Goal: Information Seeking & Learning: Check status

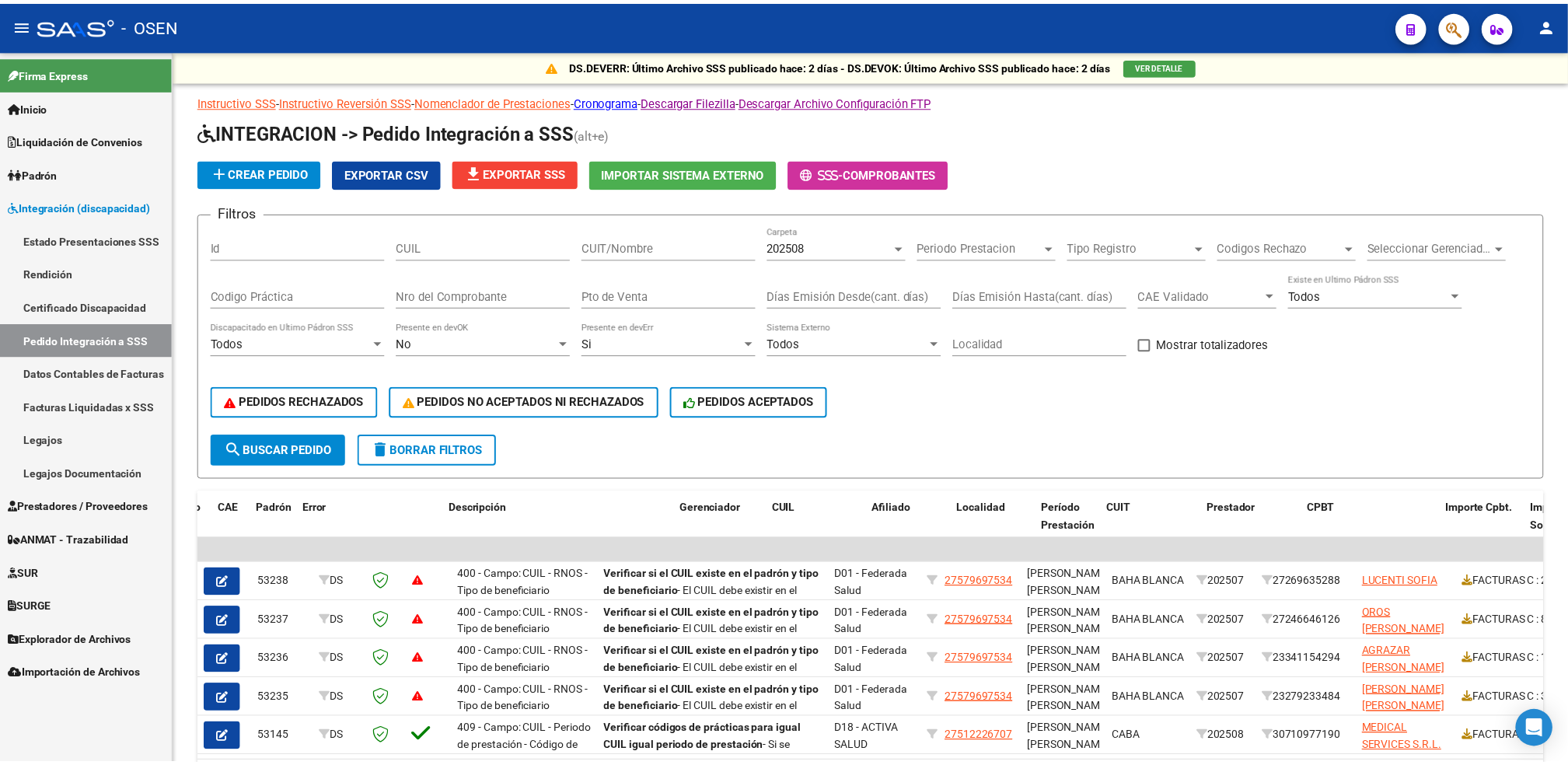
scroll to position [0, 156]
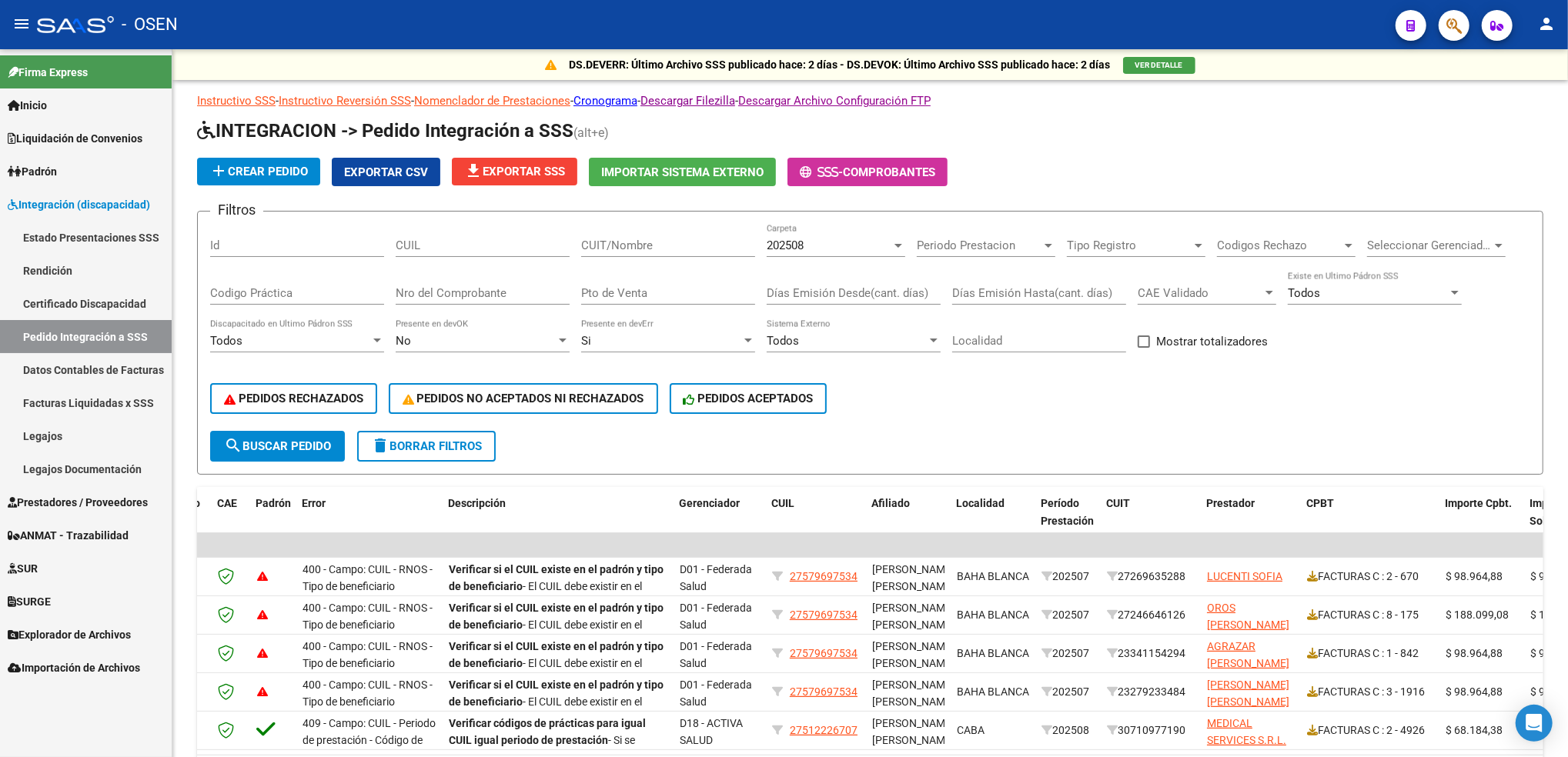
click at [1460, 31] on icon "button" at bounding box center [1454, 26] width 16 height 18
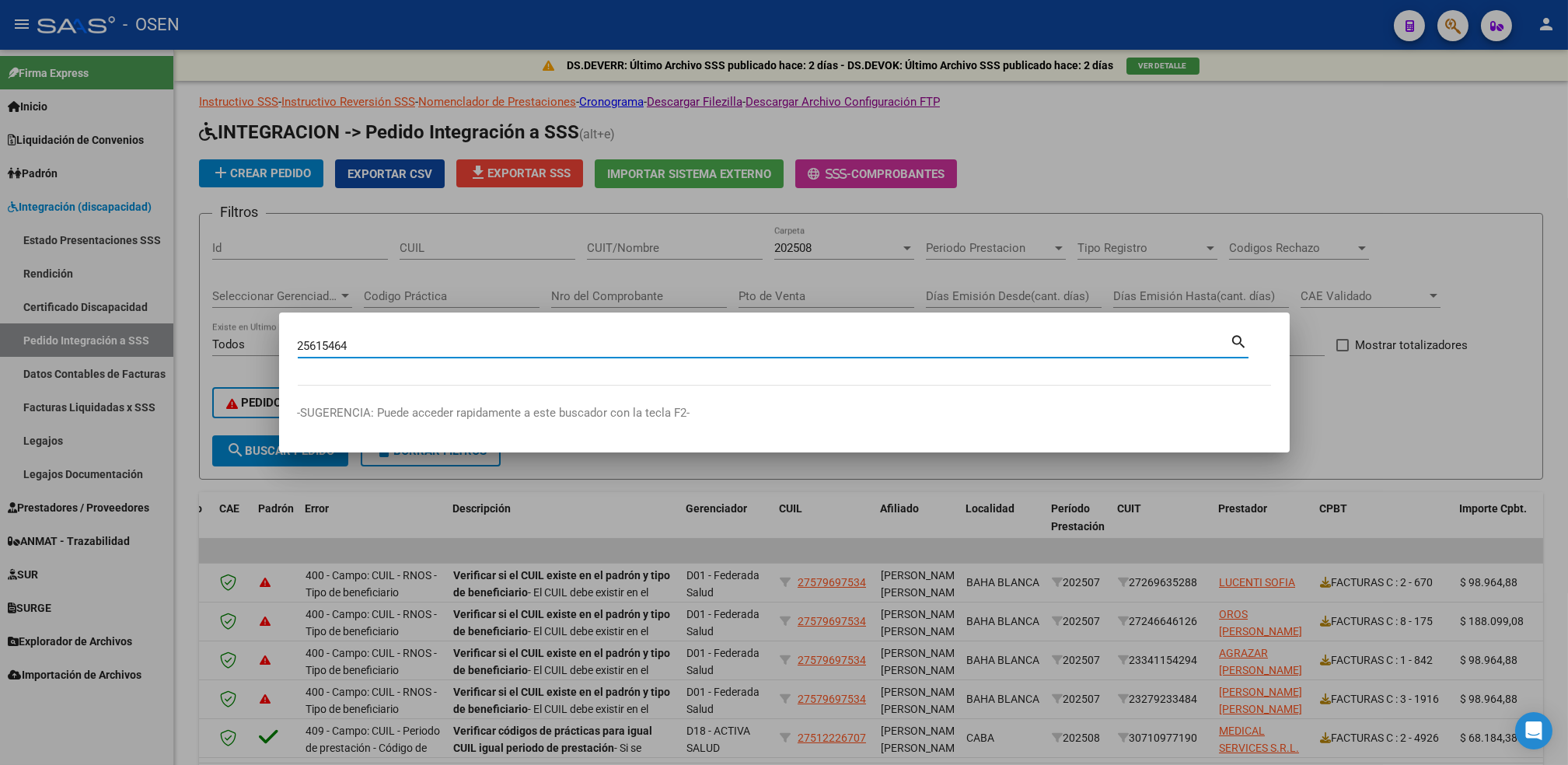
type input "25615464"
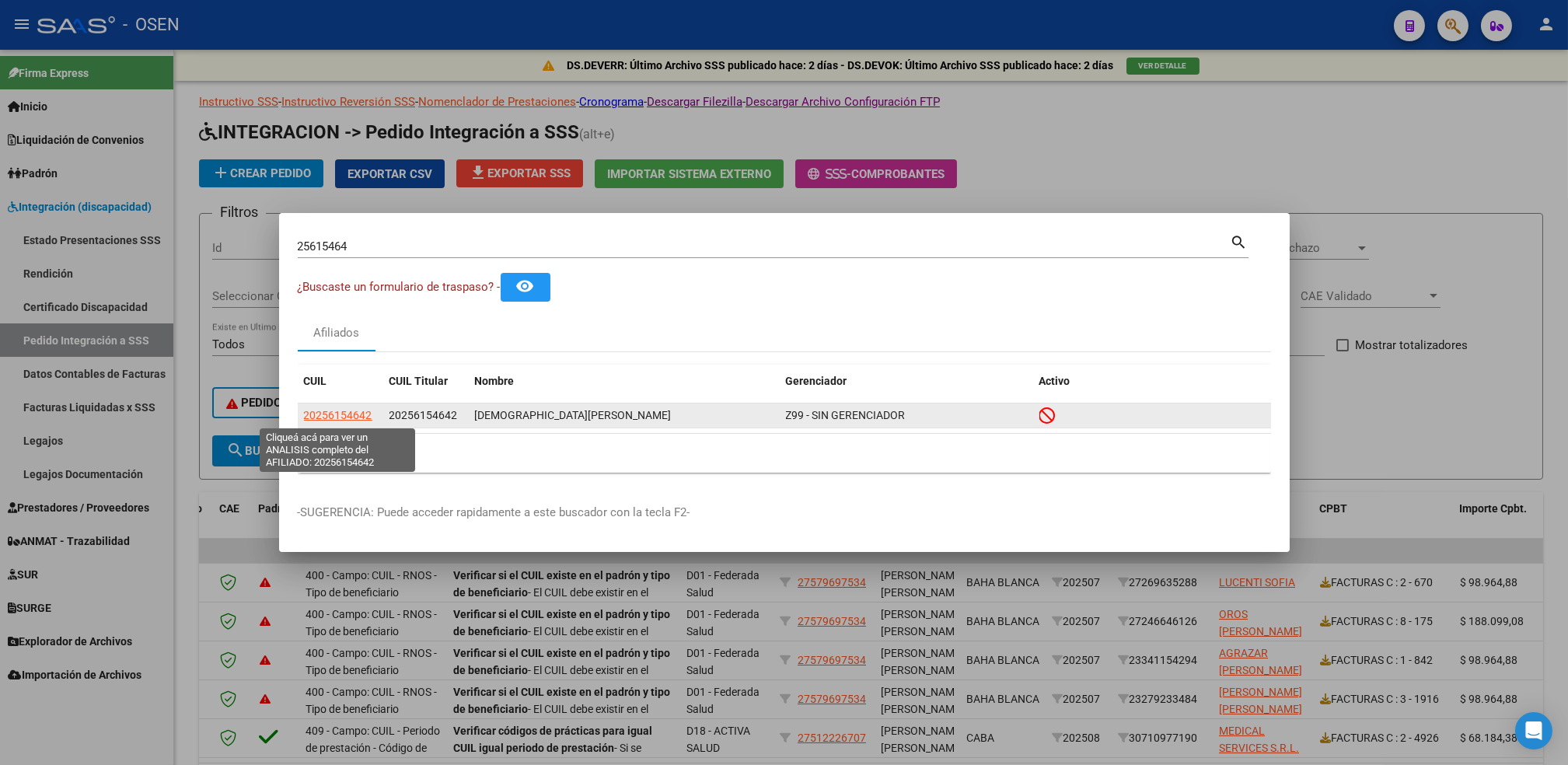
click at [343, 412] on span "20256154642" at bounding box center [338, 415] width 69 height 13
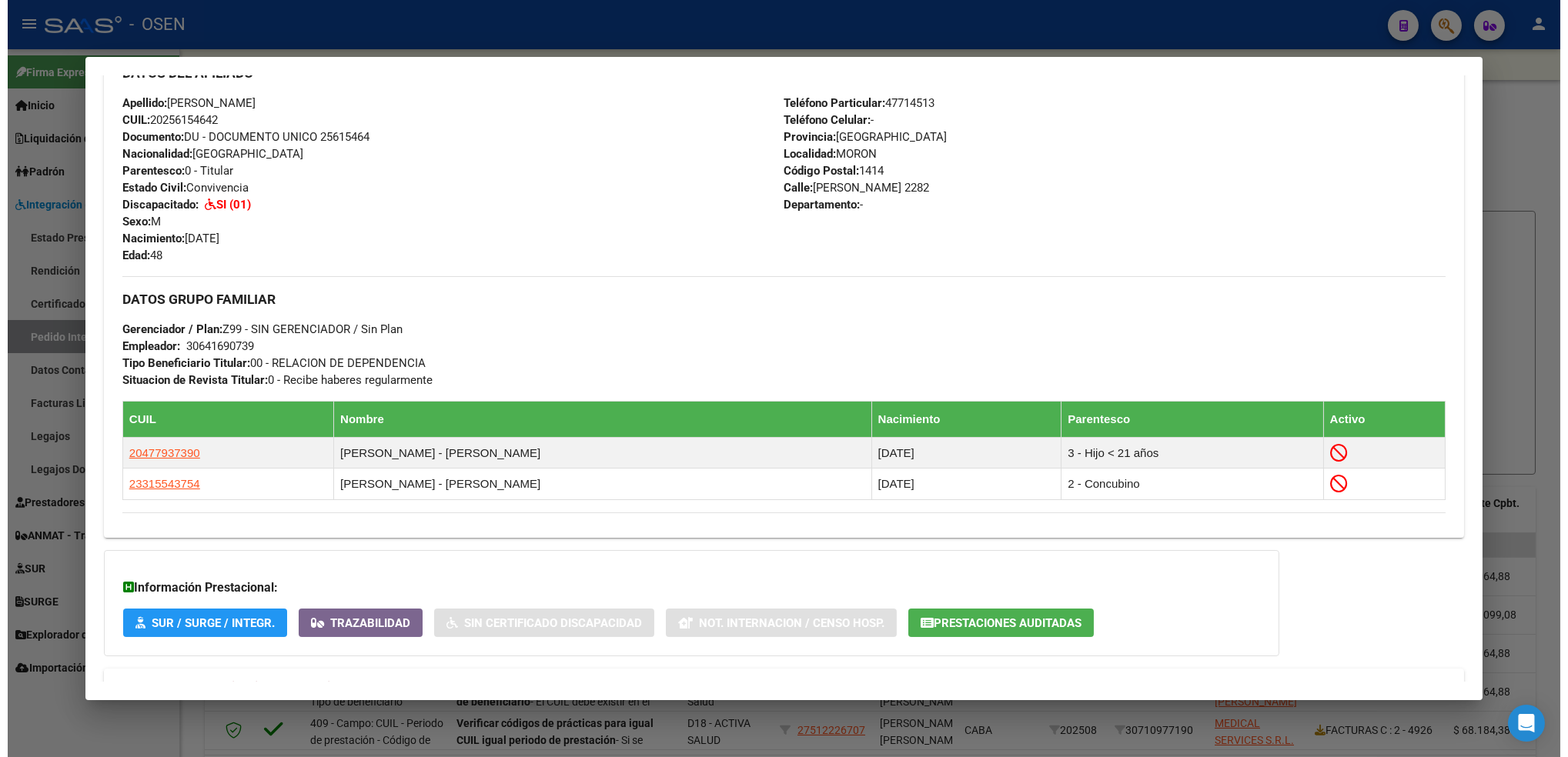
scroll to position [559, 0]
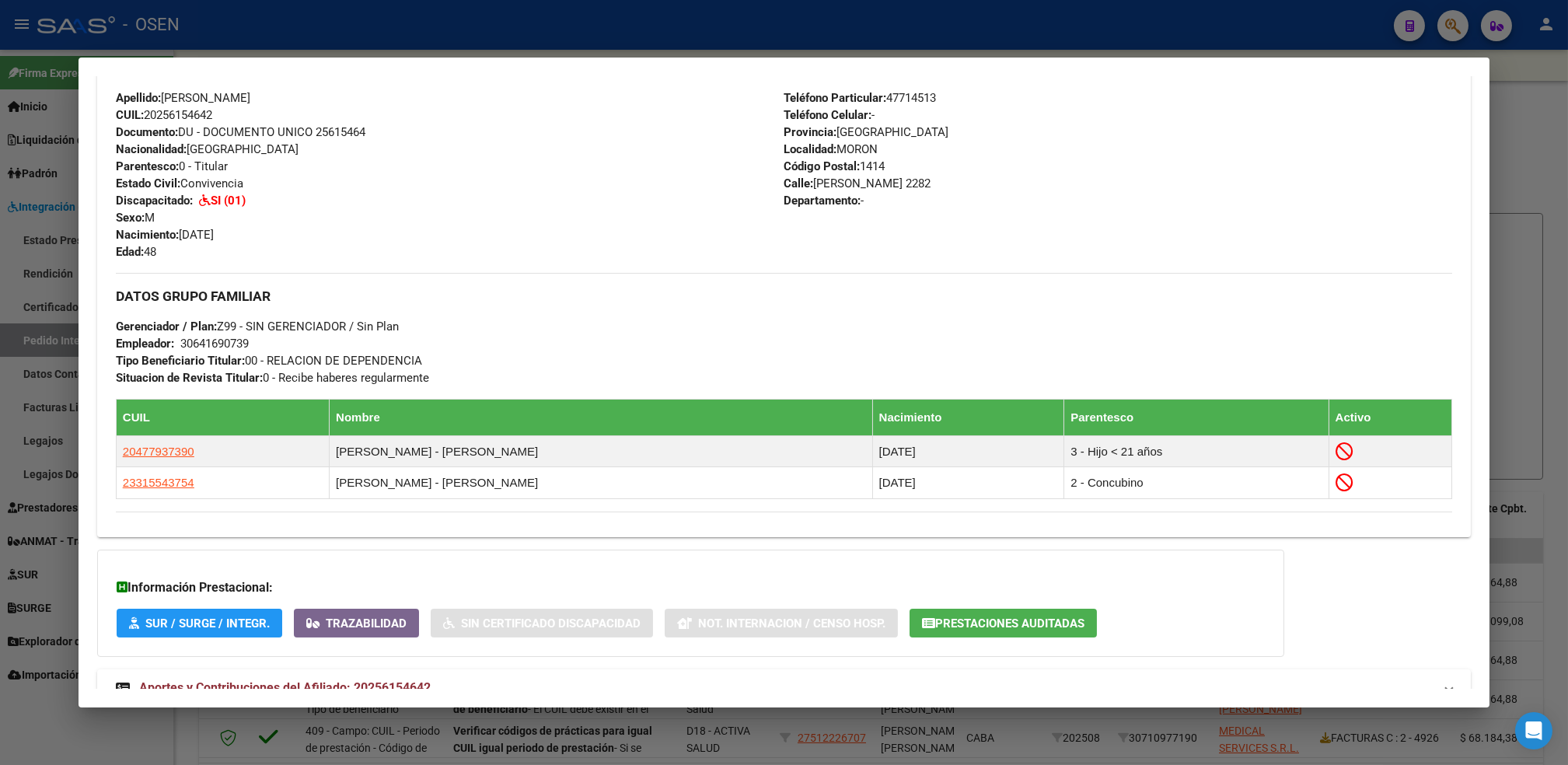
click at [155, 732] on div at bounding box center [784, 382] width 1568 height 765
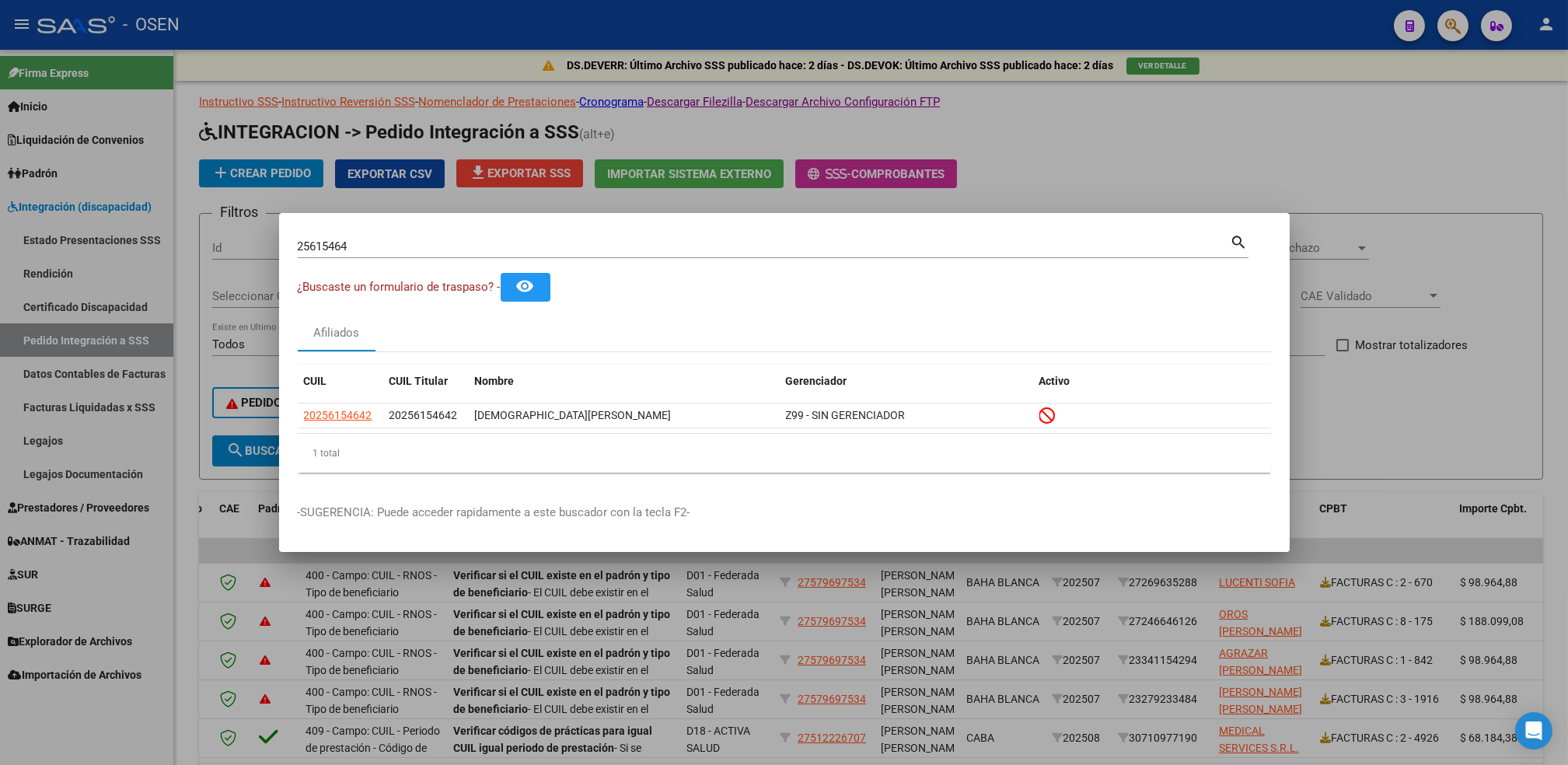
click at [87, 343] on div at bounding box center [784, 382] width 1568 height 765
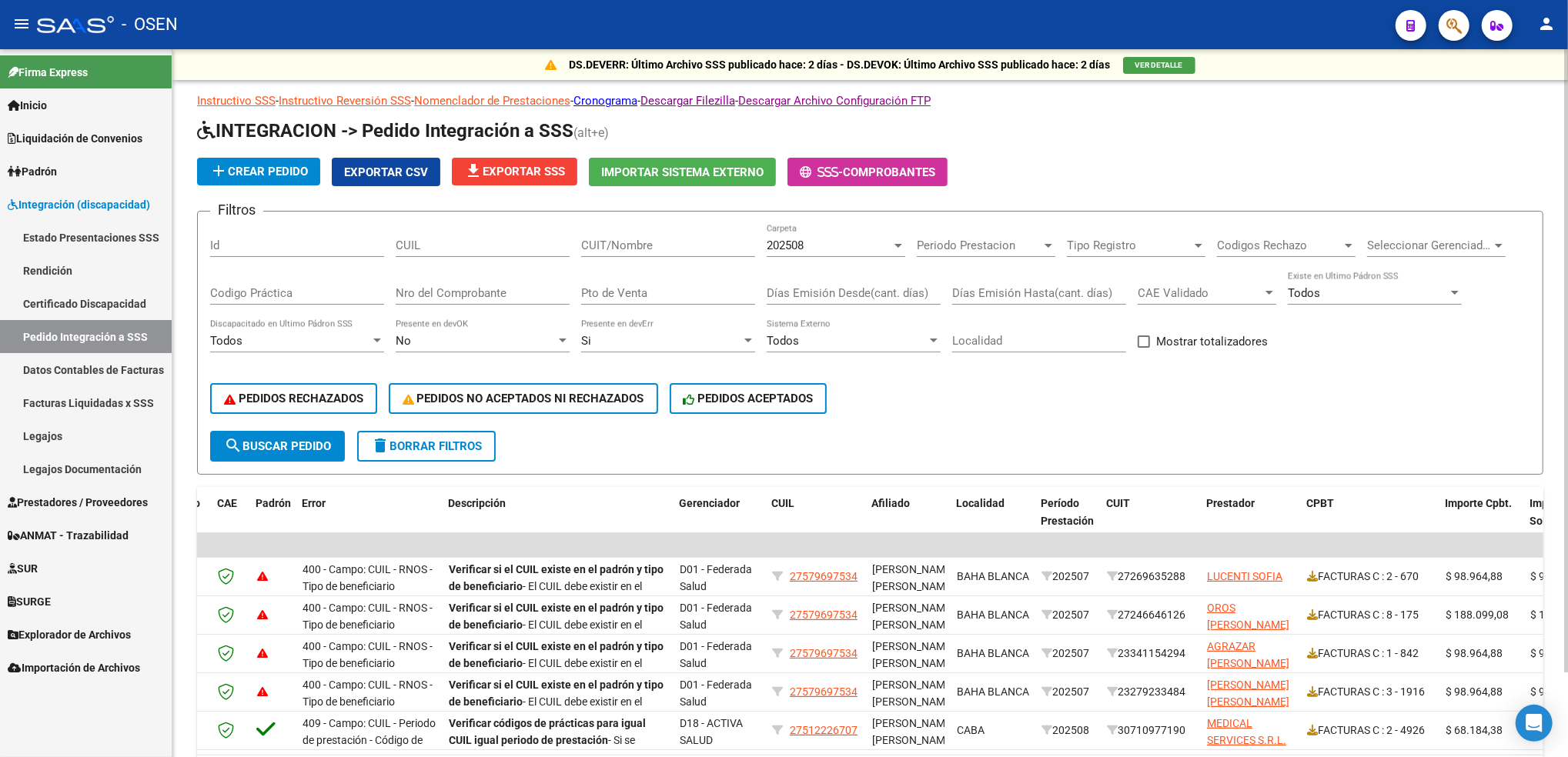
click at [495, 287] on input "Nro del Comprobante" at bounding box center [482, 293] width 174 height 14
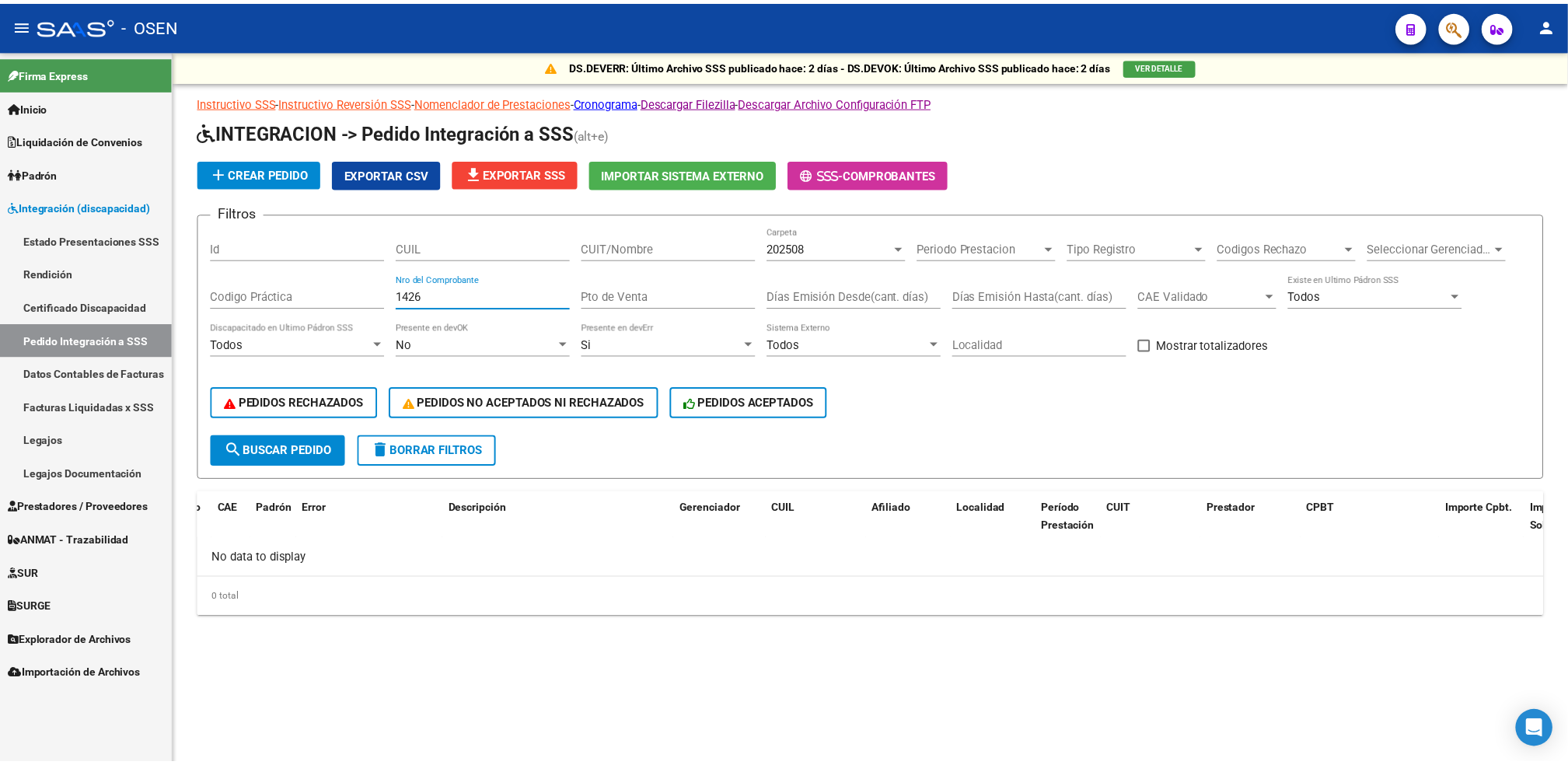
scroll to position [0, 0]
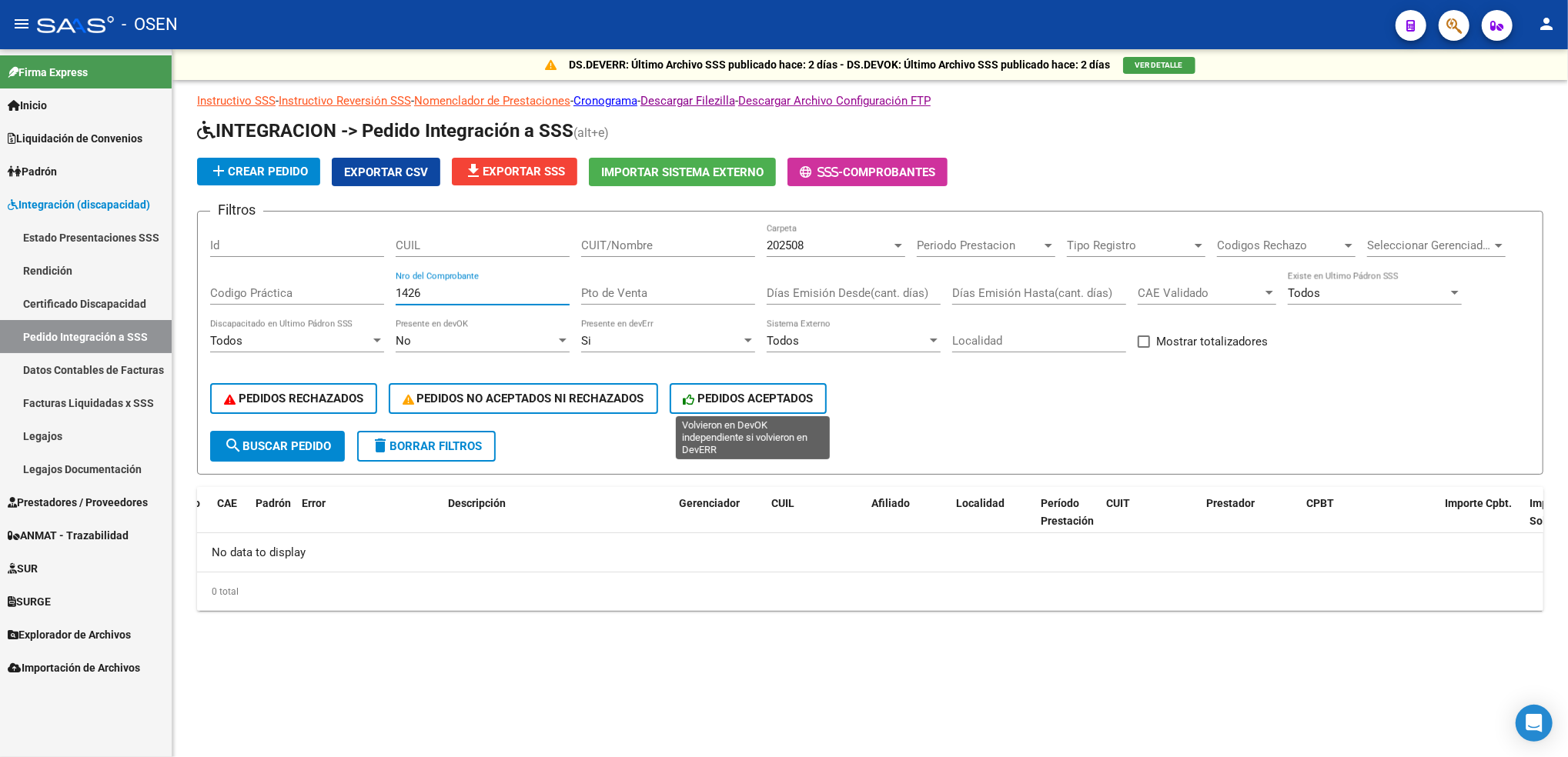
type input "1426"
click at [797, 393] on span "PEDIDOS ACEPTADOS" at bounding box center [748, 398] width 130 height 14
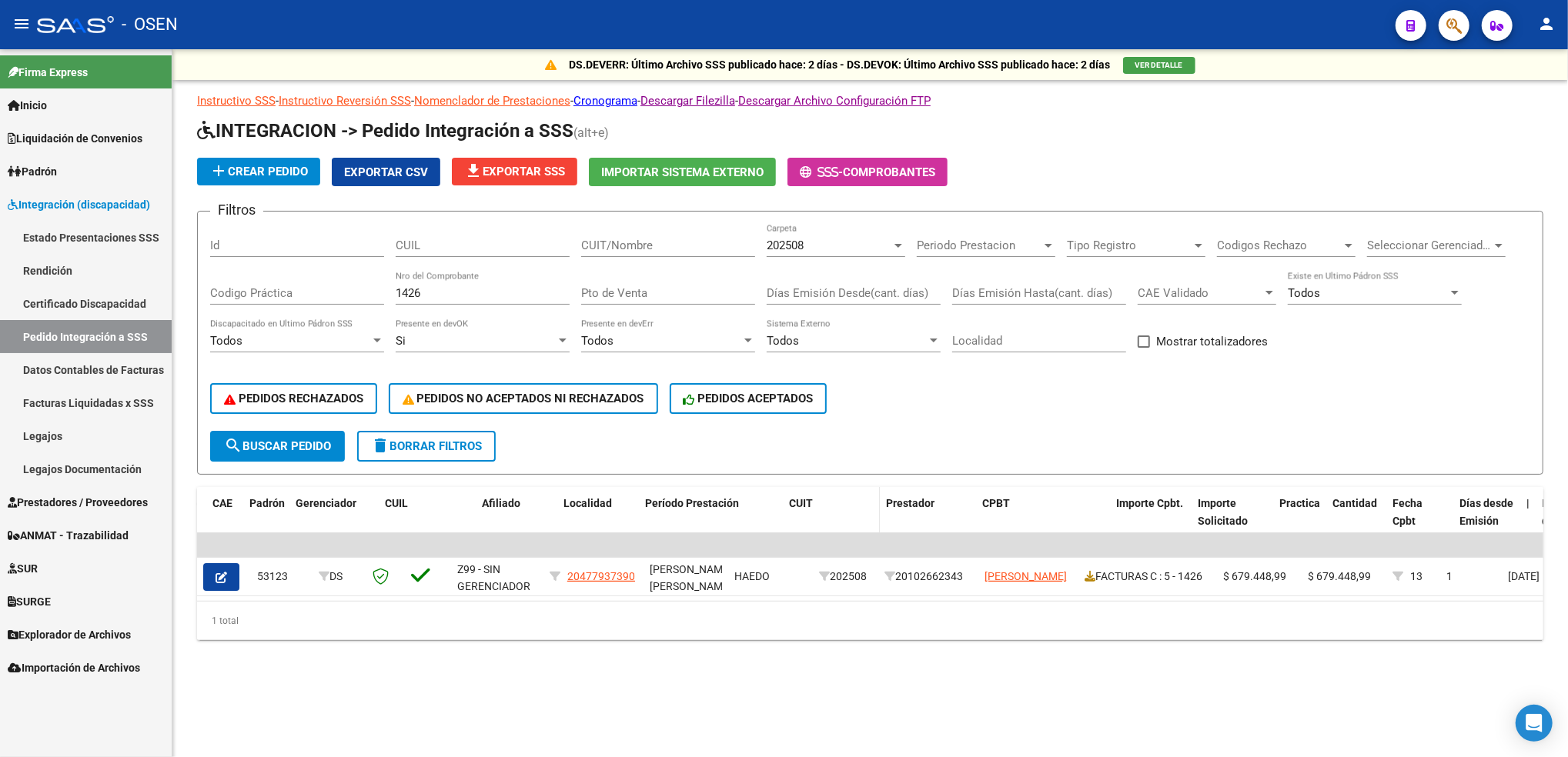
drag, startPoint x: 721, startPoint y: 501, endPoint x: 845, endPoint y: 496, distance: 124.1
click at [845, 496] on div "ID Archivo CAE Padrón Gerenciador CUIL Afiliado Localidad Período Prestación CU…" at bounding box center [1279, 520] width 2475 height 68
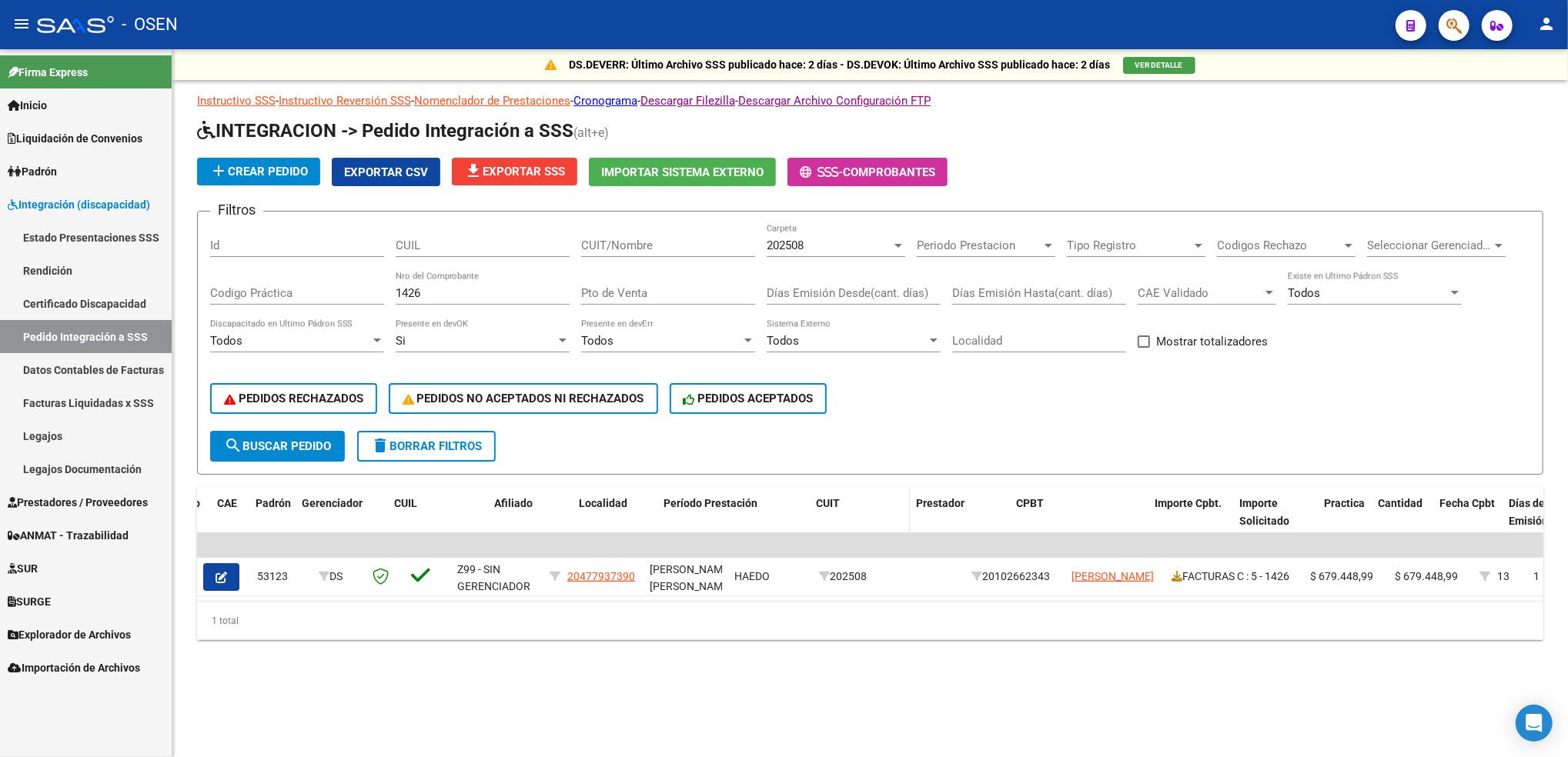
click at [813, 505] on datatable-header-cell "CUIT" at bounding box center [860, 520] width 100 height 68
drag, startPoint x: 572, startPoint y: 512, endPoint x: 692, endPoint y: 516, distance: 120.1
click at [692, 516] on div "ID Archivo CAE Padrón Gerenciador CUIL Afiliado Localidad Período Prestación CU…" at bounding box center [1322, 520] width 2561 height 68
drag, startPoint x: 692, startPoint y: 516, endPoint x: 561, endPoint y: 512, distance: 131.1
click at [561, 512] on datatable-header-cell "Afiliado" at bounding box center [530, 520] width 84 height 68
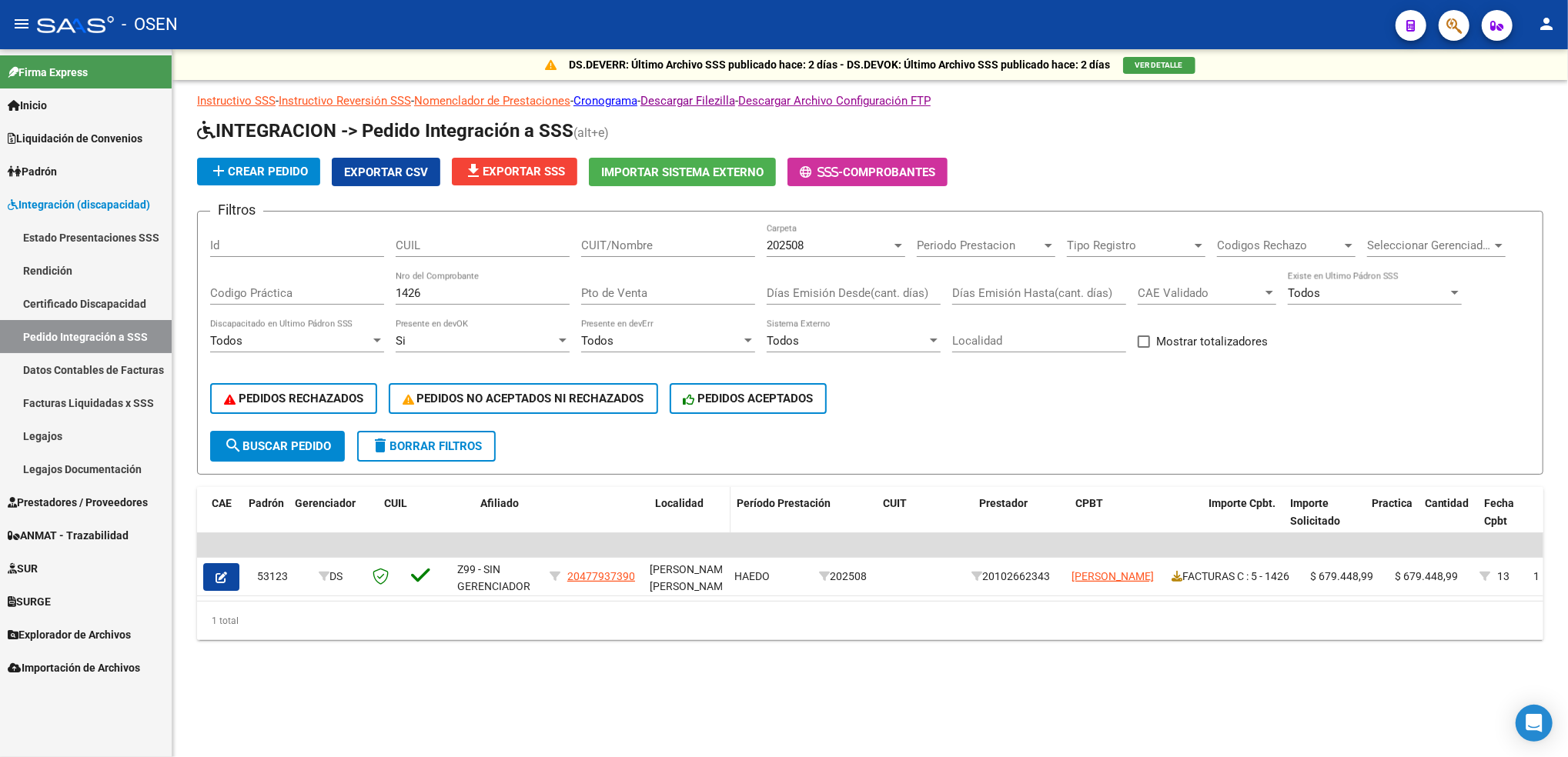
drag, startPoint x: 570, startPoint y: 512, endPoint x: 723, endPoint y: 502, distance: 153.3
click at [723, 502] on div "ID Archivo CAE Padrón Gerenciador CUIL Afiliado Localidad Período Prestación CU…" at bounding box center [1322, 520] width 2561 height 68
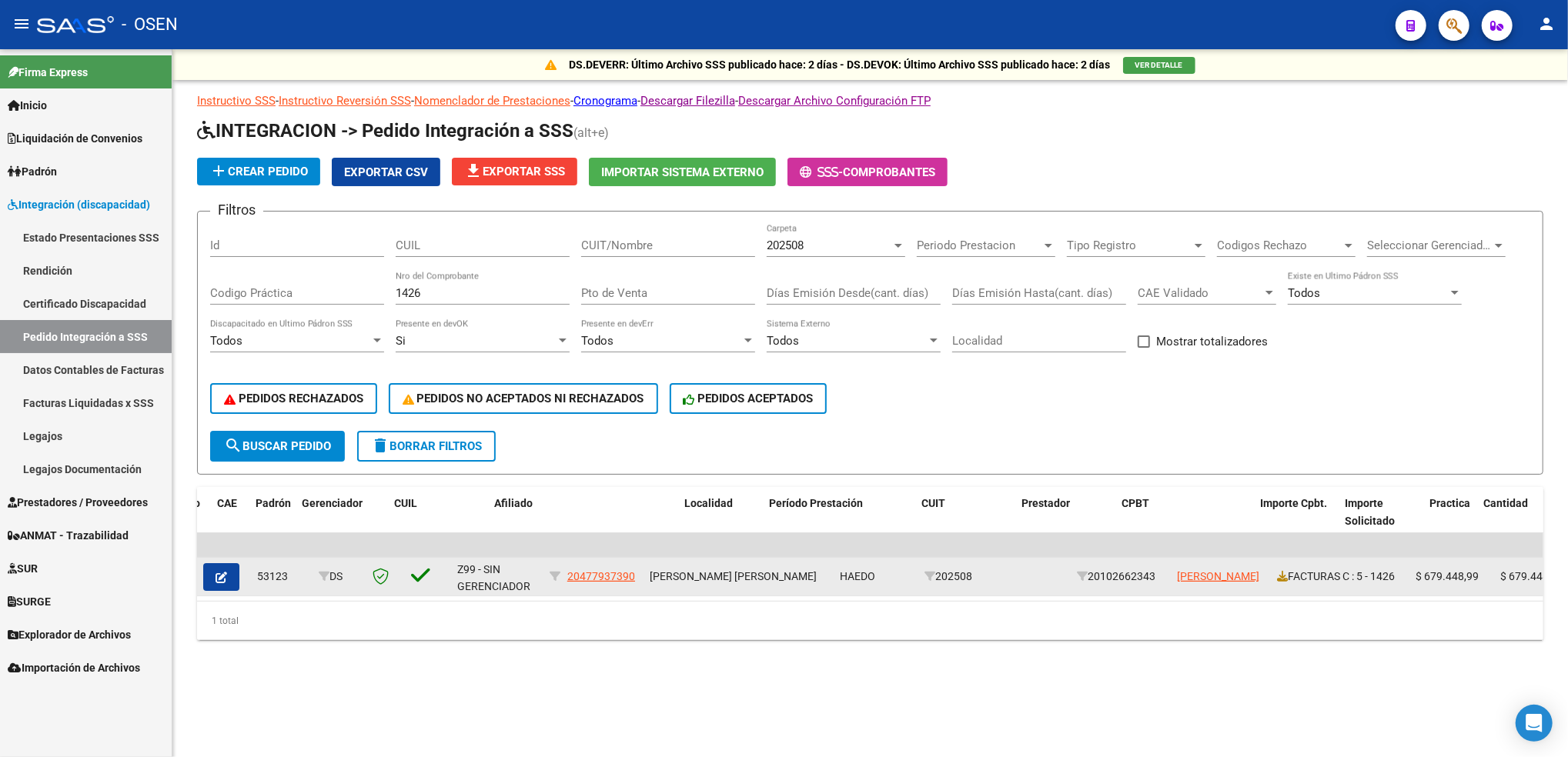
drag, startPoint x: 782, startPoint y: 575, endPoint x: 651, endPoint y: 579, distance: 131.1
click at [651, 579] on div "[PERSON_NAME] [PERSON_NAME]" at bounding box center [738, 577] width 177 height 18
copy span "[PERSON_NAME] [PERSON_NAME]"
click at [614, 573] on span "20477937390" at bounding box center [601, 577] width 68 height 12
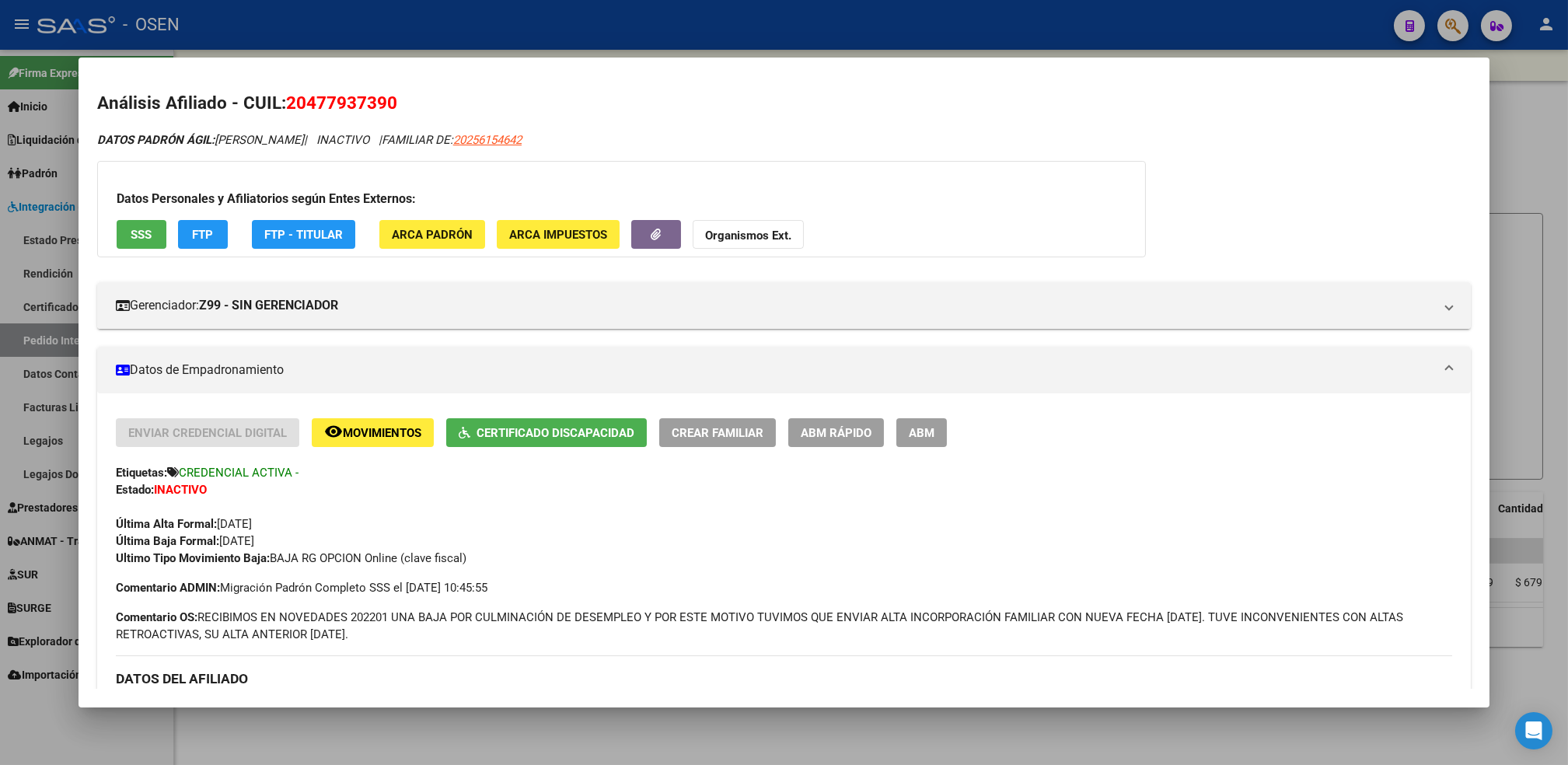
click at [594, 436] on span "Certificado Discapacidad" at bounding box center [556, 433] width 158 height 14
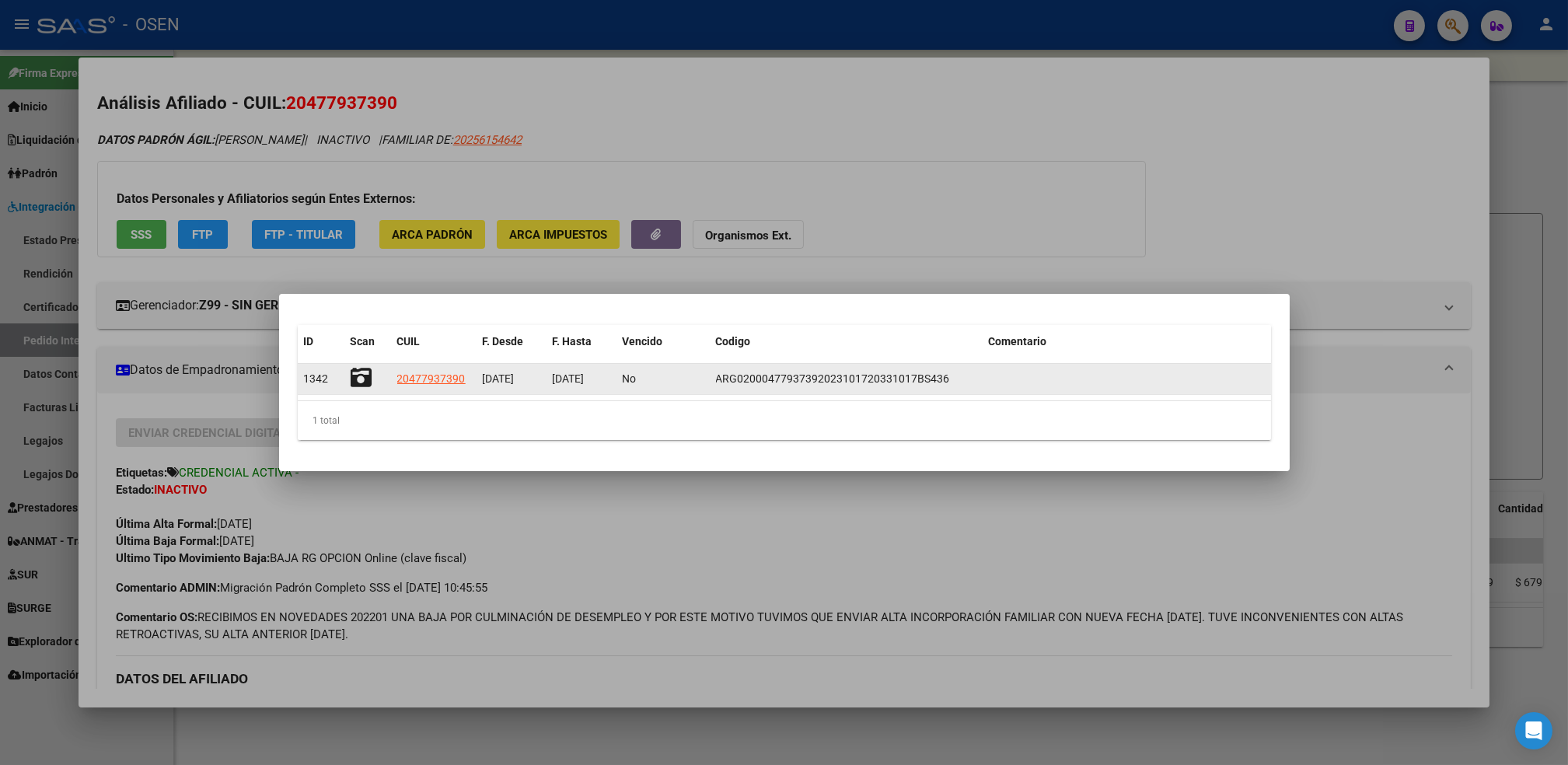
click at [366, 364] on datatable-body-cell at bounding box center [367, 379] width 47 height 30
click at [359, 377] on icon at bounding box center [362, 378] width 22 height 22
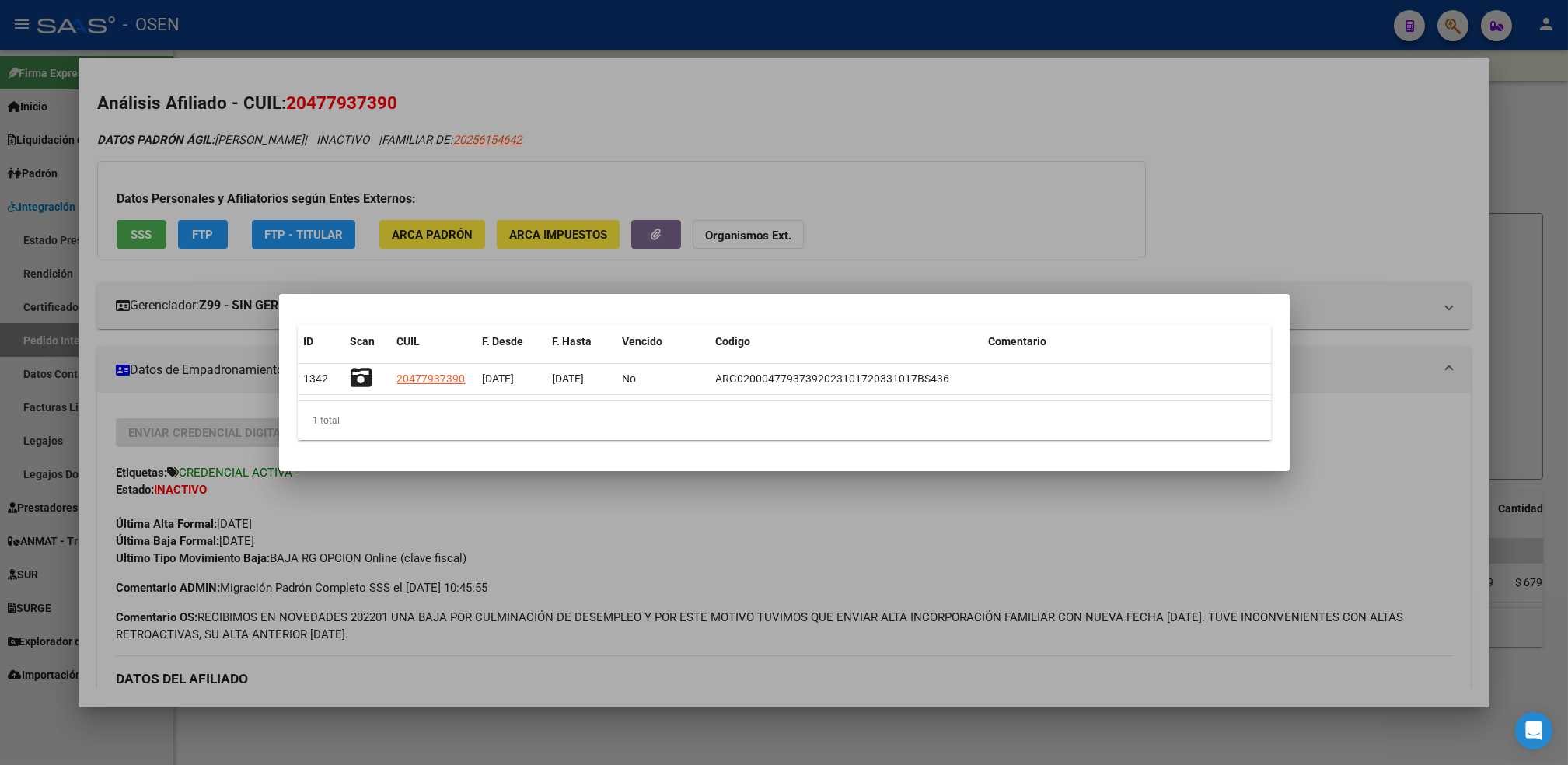
click at [520, 486] on div at bounding box center [784, 382] width 1568 height 765
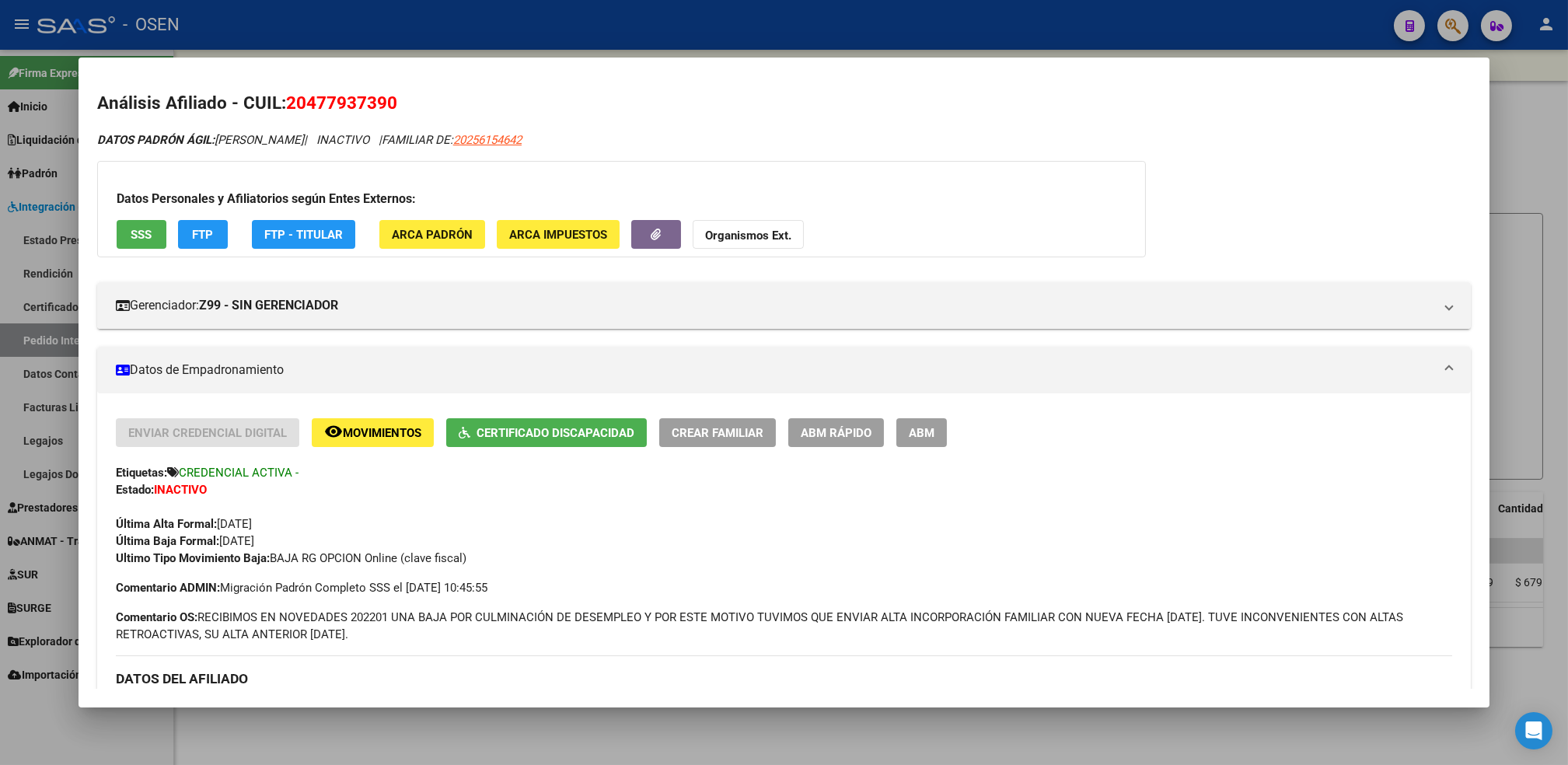
drag, startPoint x: 381, startPoint y: 103, endPoint x: 304, endPoint y: 104, distance: 77.0
click at [304, 104] on span "20477937390" at bounding box center [341, 103] width 111 height 21
copy span "47793739"
click at [522, 146] on span "20256154642" at bounding box center [487, 140] width 69 height 14
type textarea "20256154642"
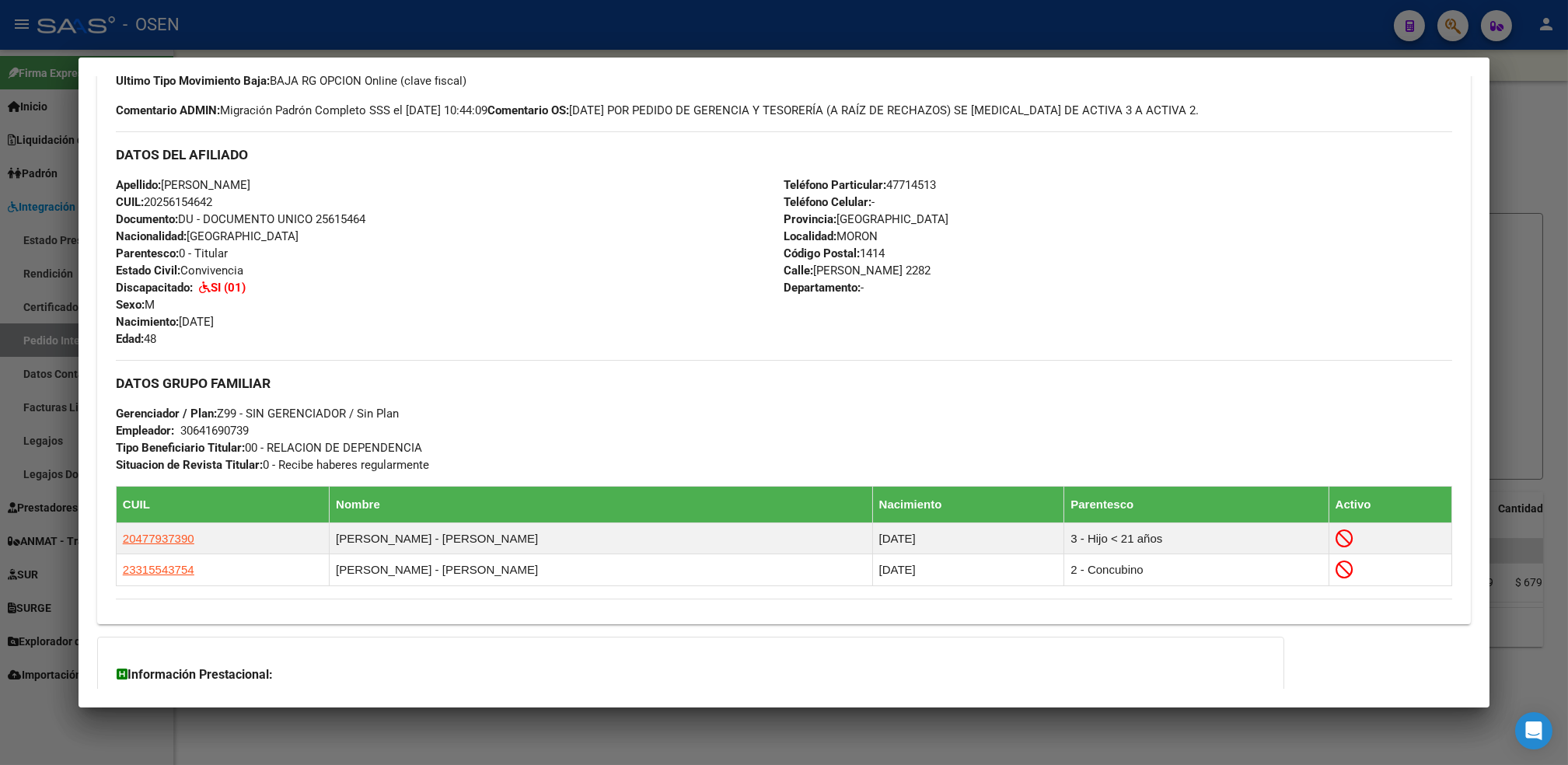
scroll to position [479, 0]
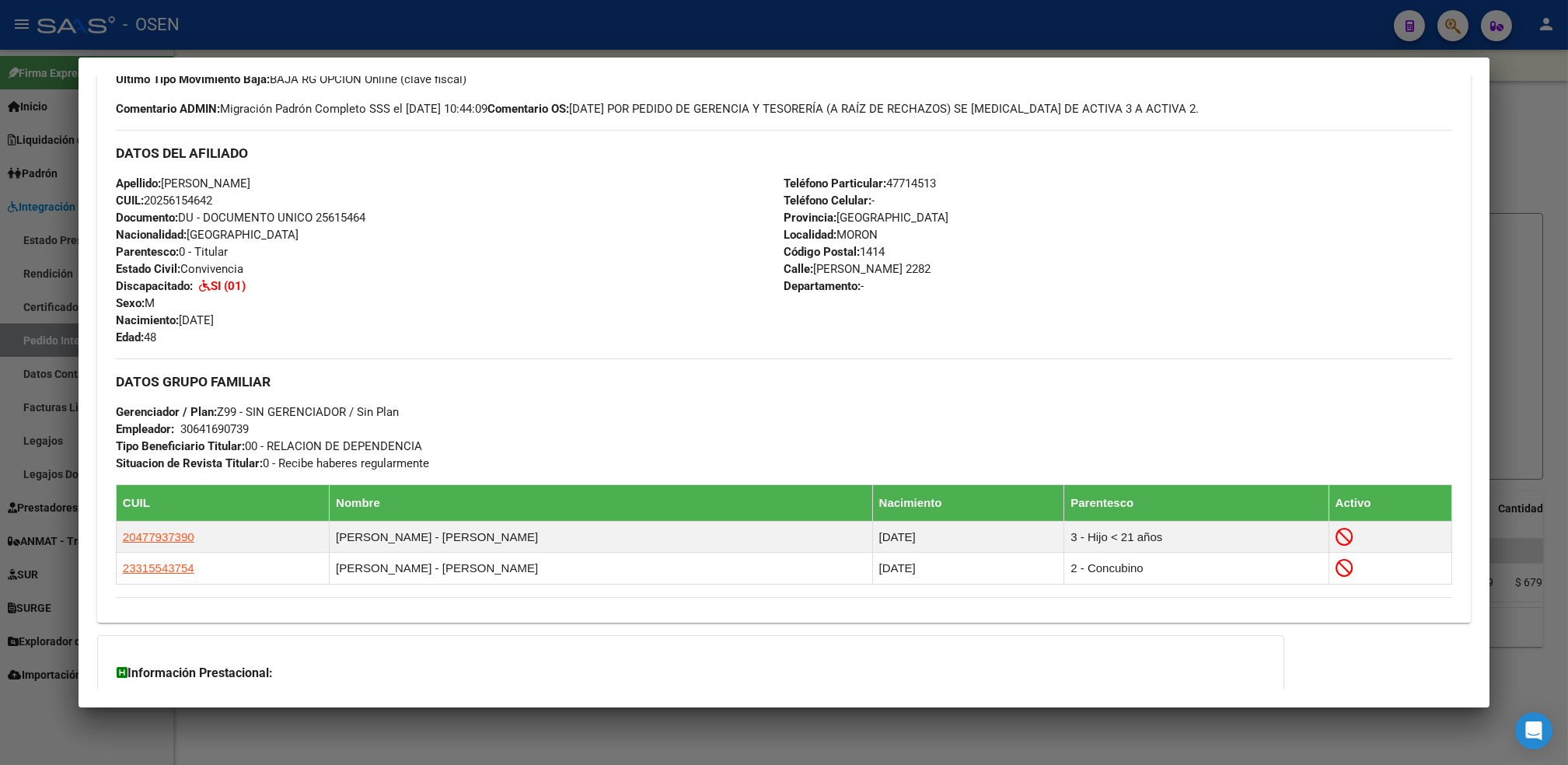
click at [392, 24] on div at bounding box center [784, 382] width 1568 height 765
